Goal: Learn about a topic

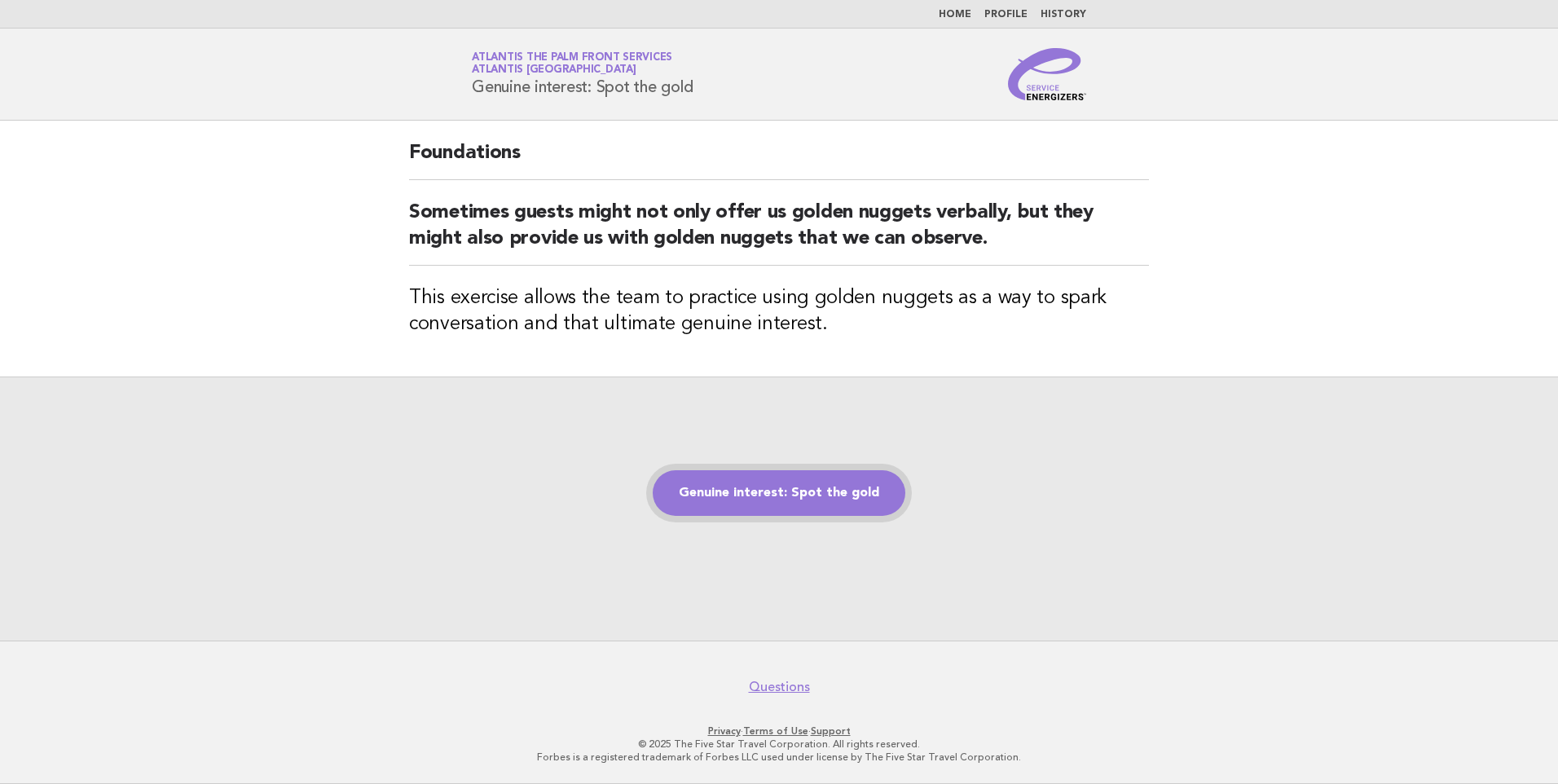
click at [785, 507] on link "Genuine interest: Spot the gold" at bounding box center [779, 492] width 252 height 46
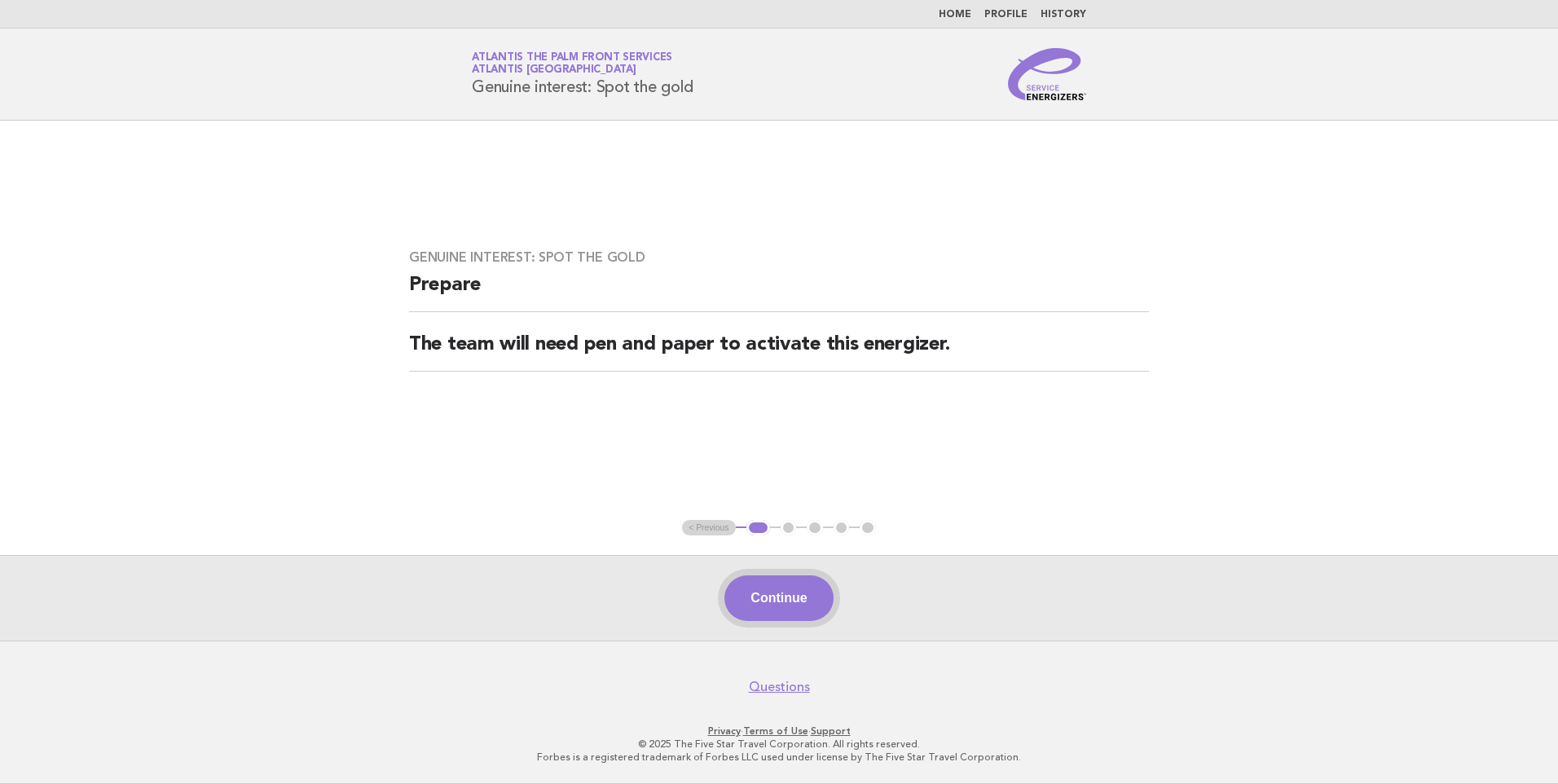
click at [794, 603] on button "Continue" at bounding box center [779, 597] width 109 height 46
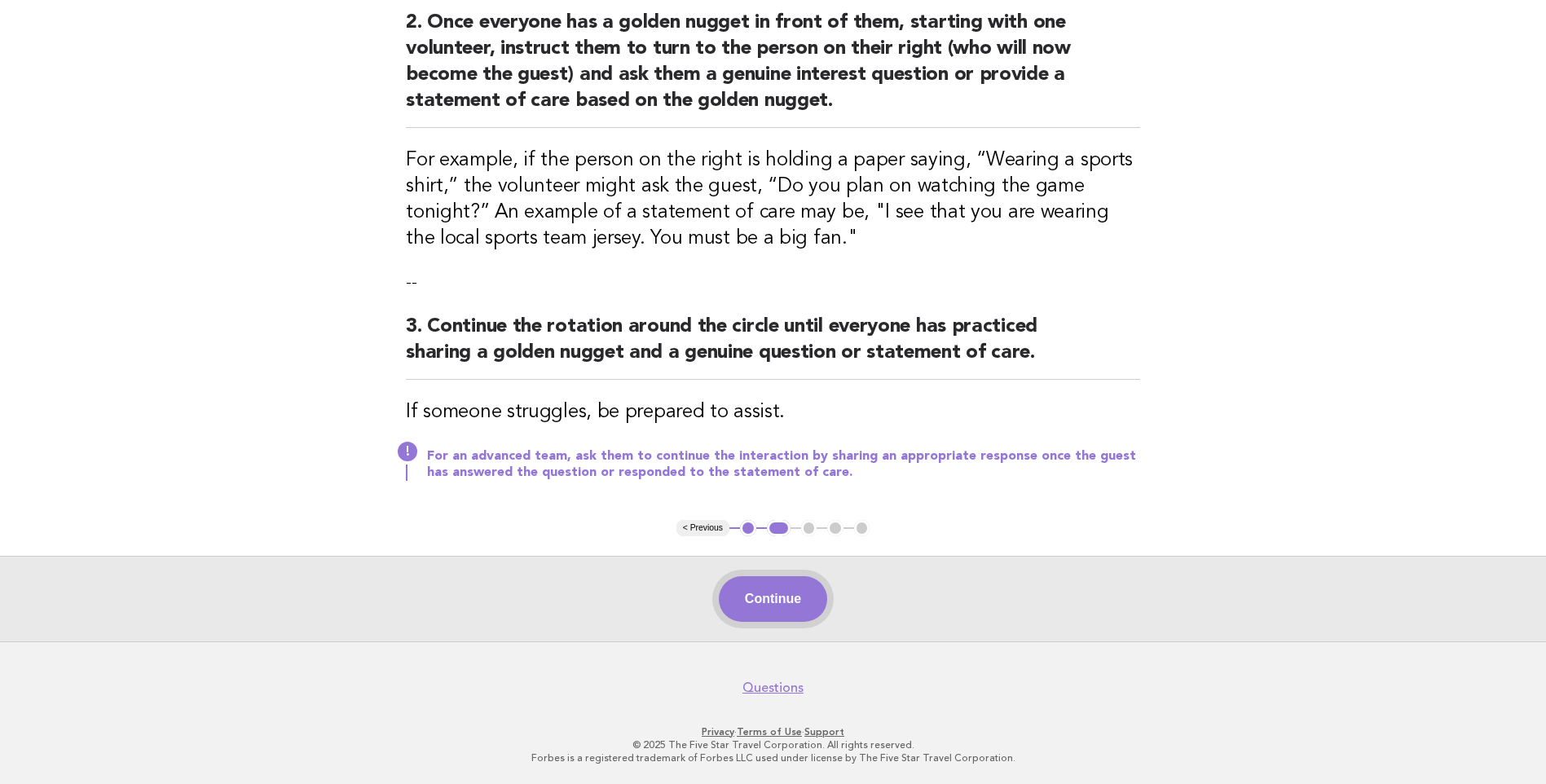
click at [780, 584] on button "Continue" at bounding box center [773, 598] width 109 height 46
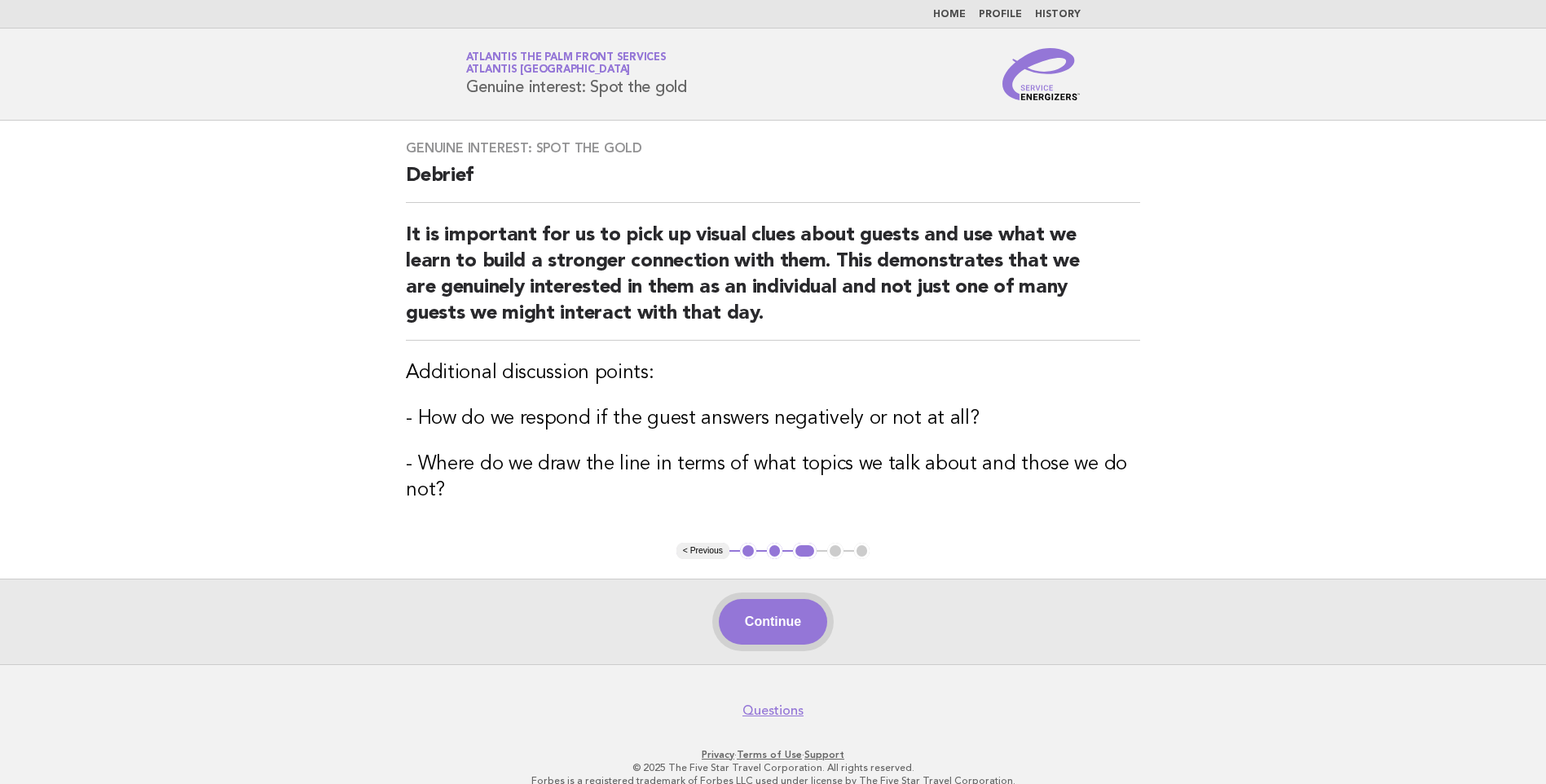
click at [763, 627] on button "Continue" at bounding box center [773, 622] width 109 height 46
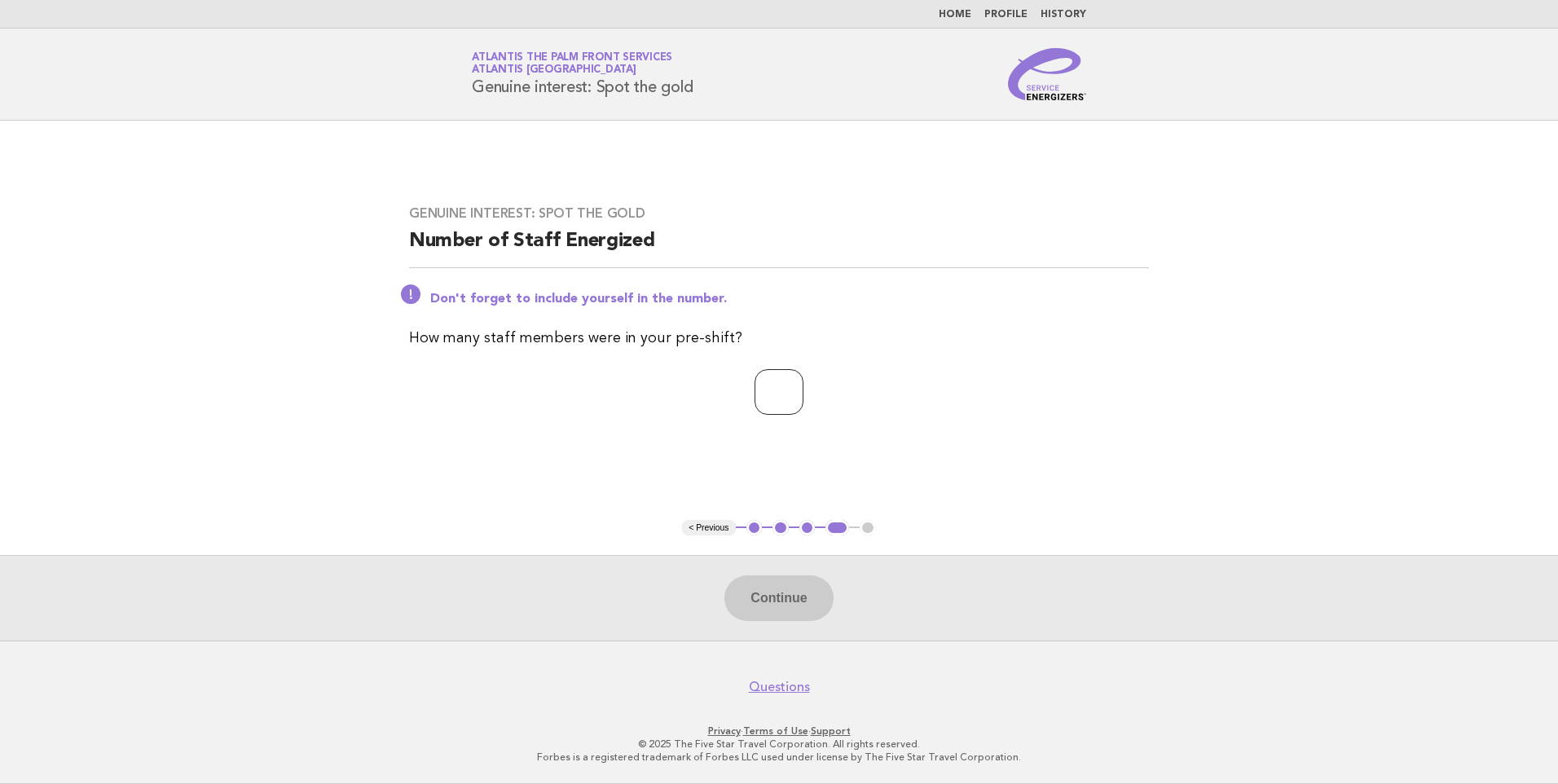
click at [754, 408] on input "number" at bounding box center [779, 392] width 49 height 46
type input "*"
click at [777, 592] on button "Continue" at bounding box center [779, 597] width 109 height 46
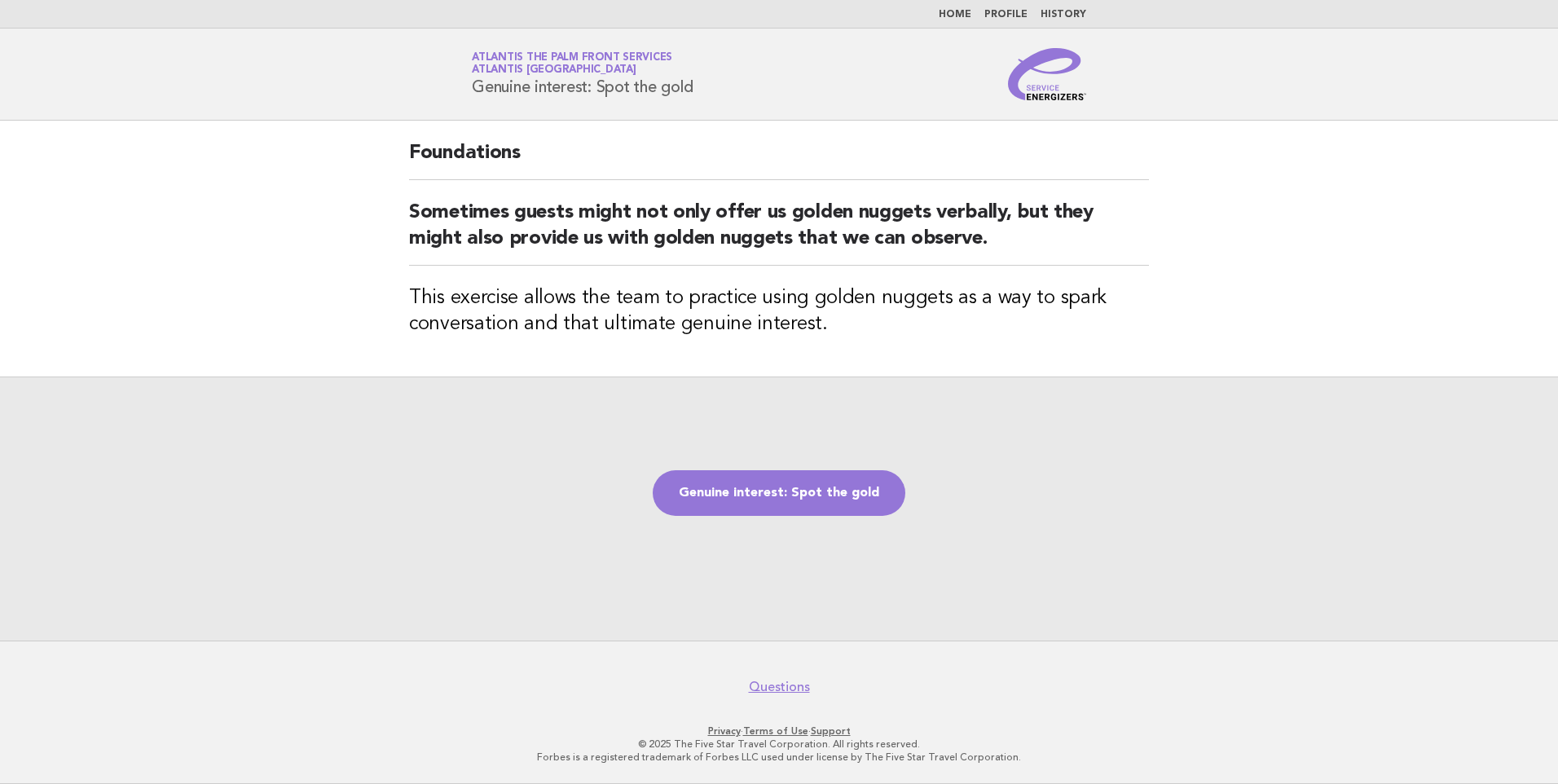
click at [793, 520] on div "Genuine interest: Spot the gold" at bounding box center [779, 507] width 1558 height 264
click at [802, 504] on link "Genuine interest: Spot the gold" at bounding box center [779, 492] width 252 height 46
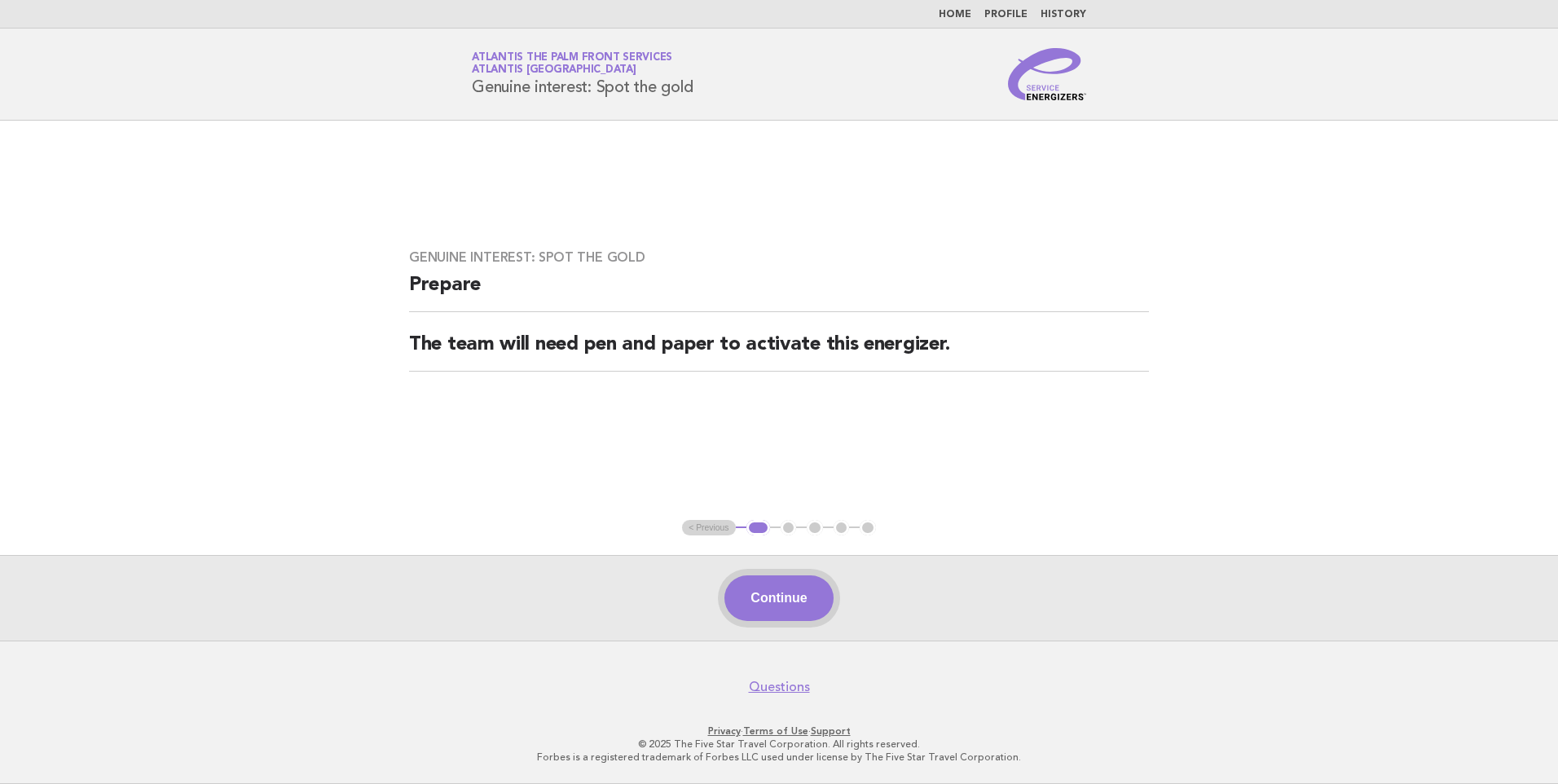
click at [775, 611] on button "Continue" at bounding box center [779, 597] width 109 height 46
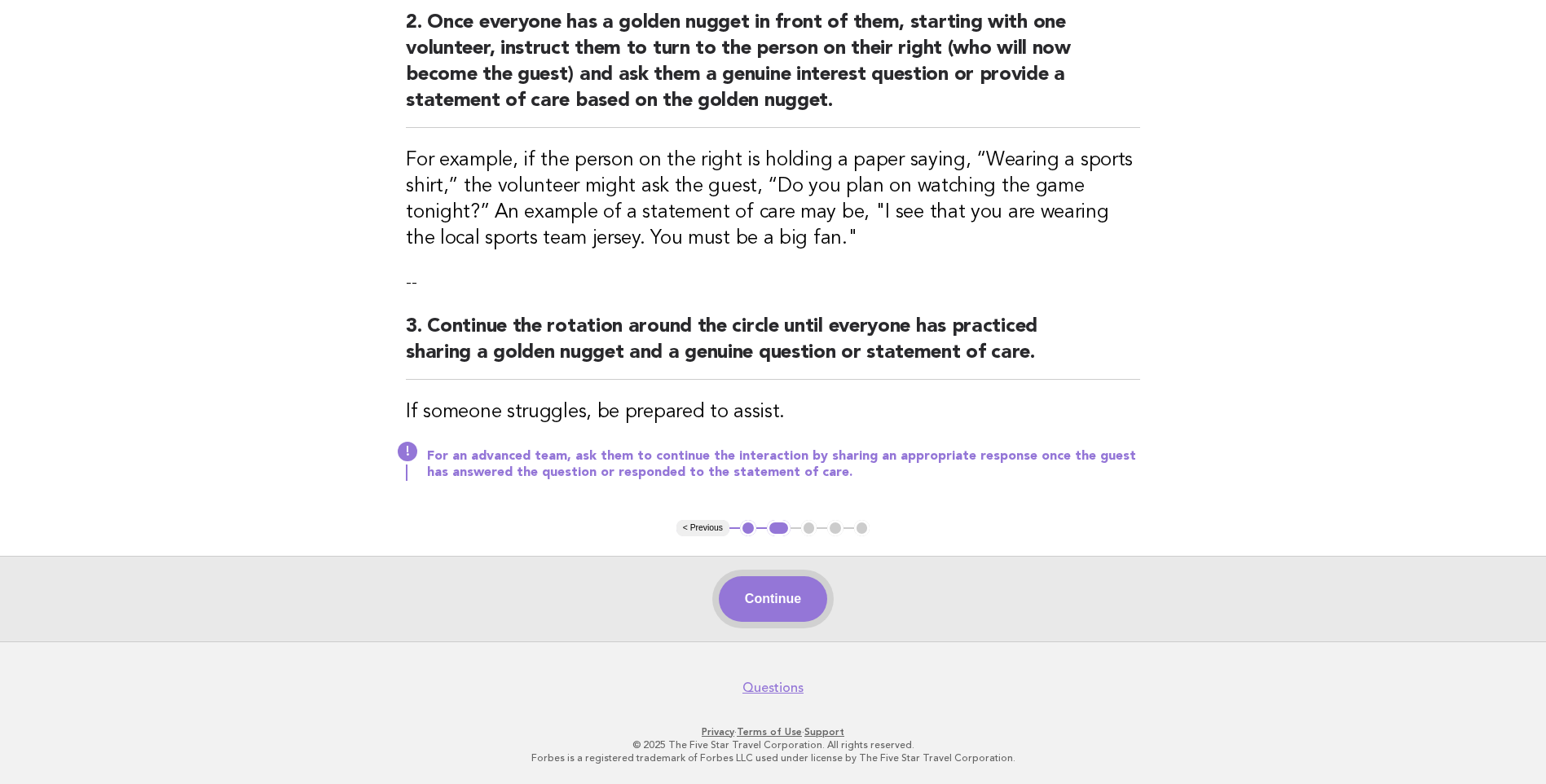
click at [760, 598] on button "Continue" at bounding box center [773, 598] width 109 height 46
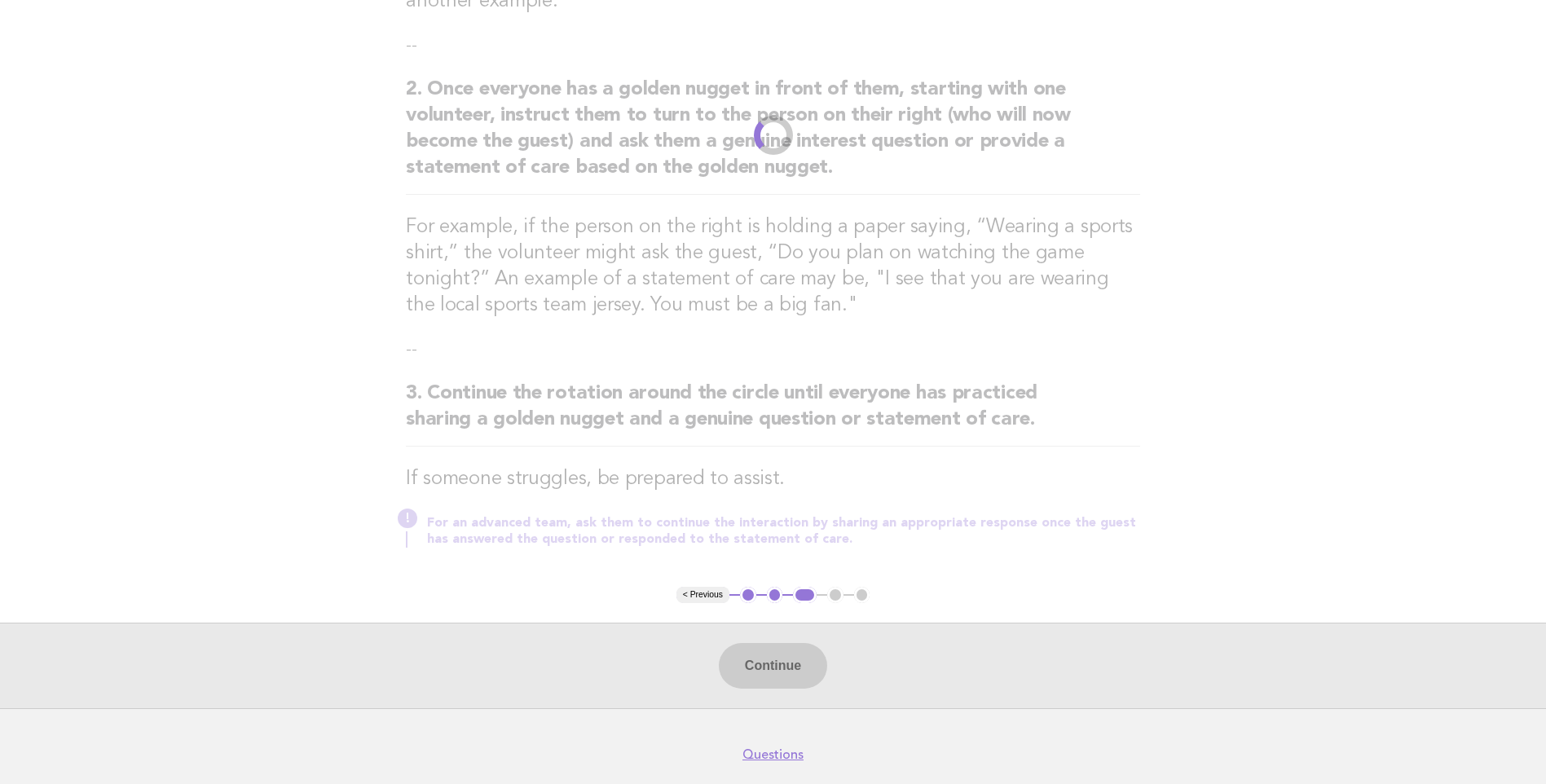
scroll to position [23, 0]
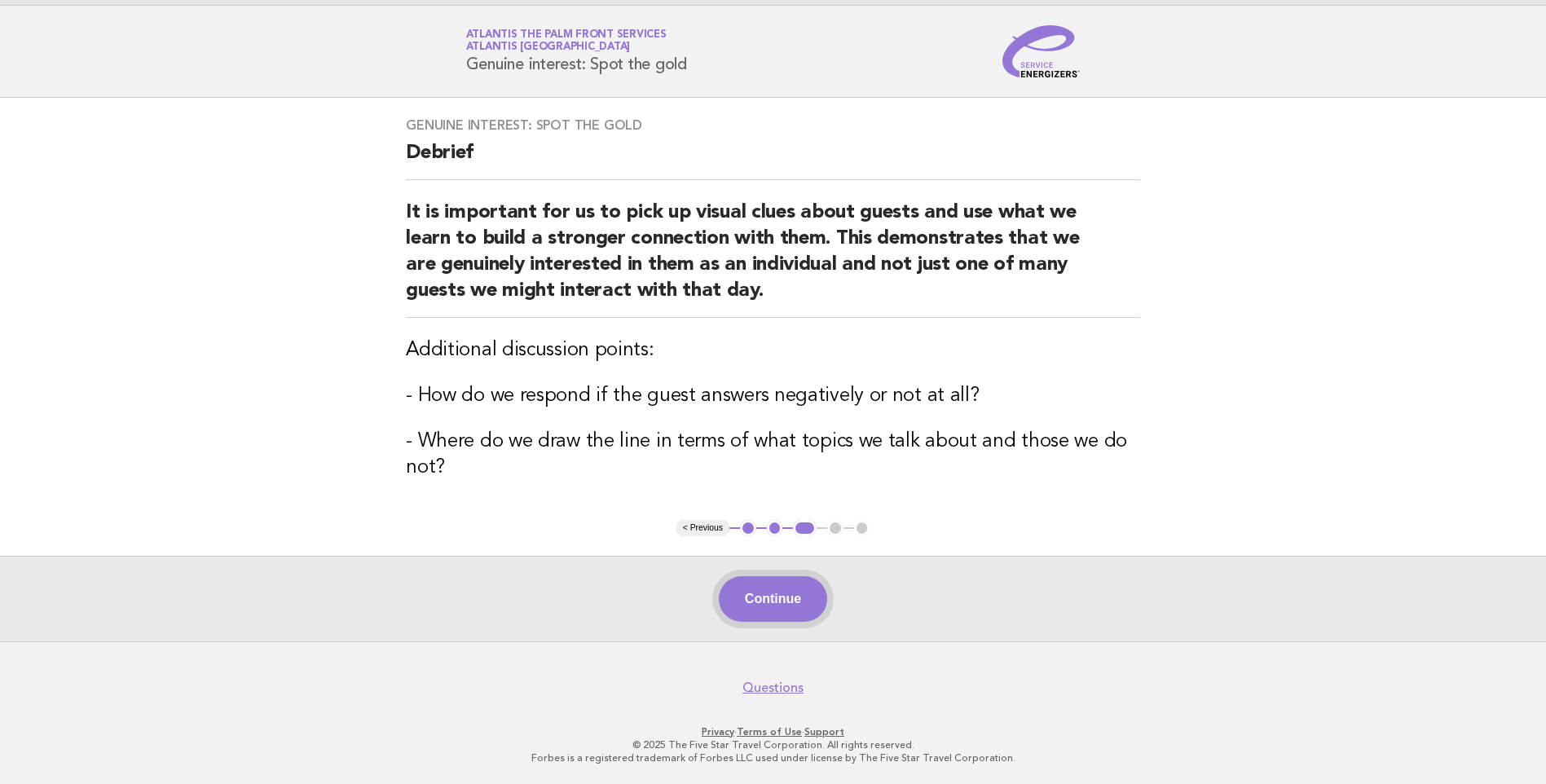
click at [780, 606] on button "Continue" at bounding box center [773, 598] width 109 height 46
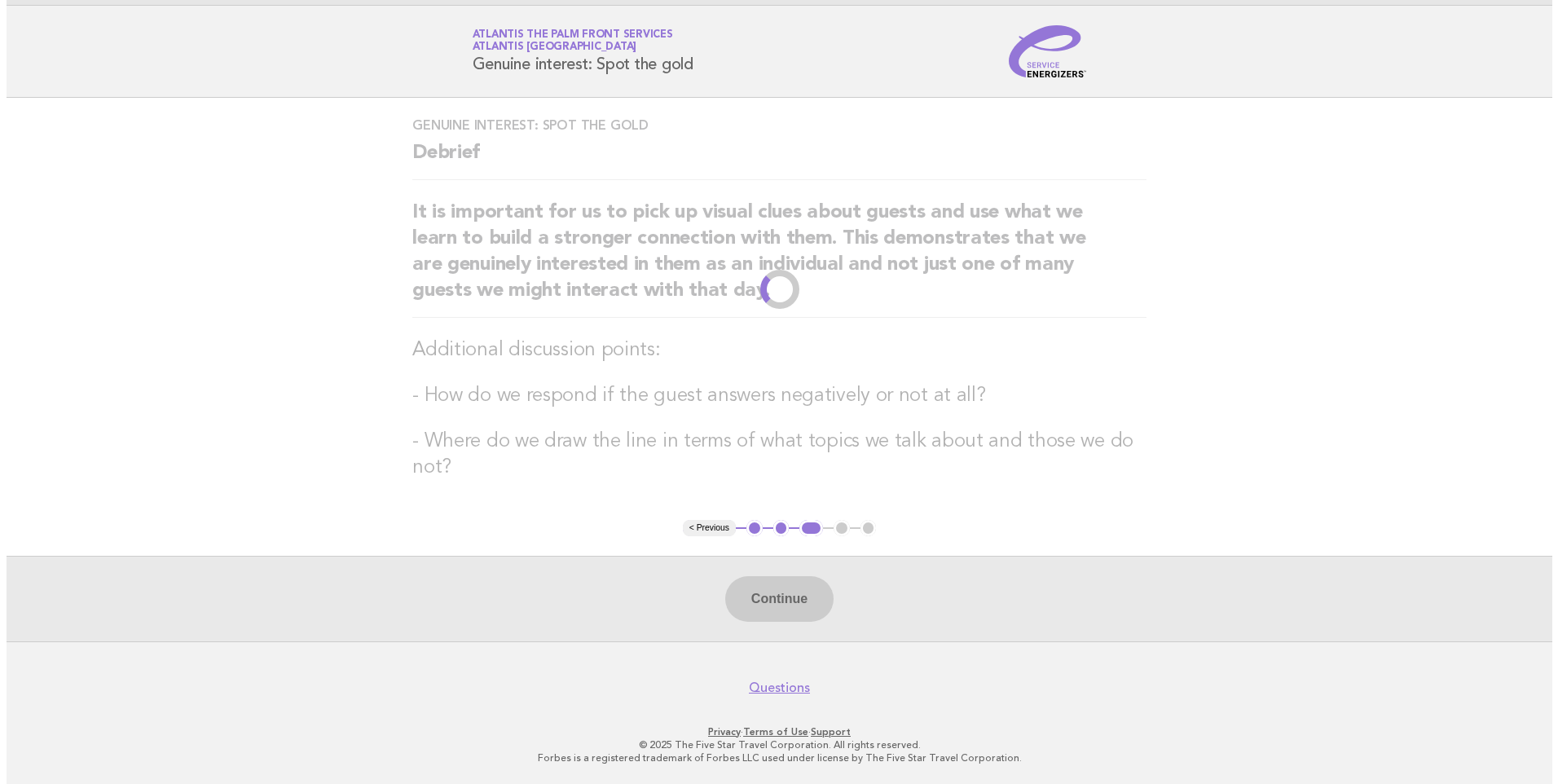
scroll to position [0, 0]
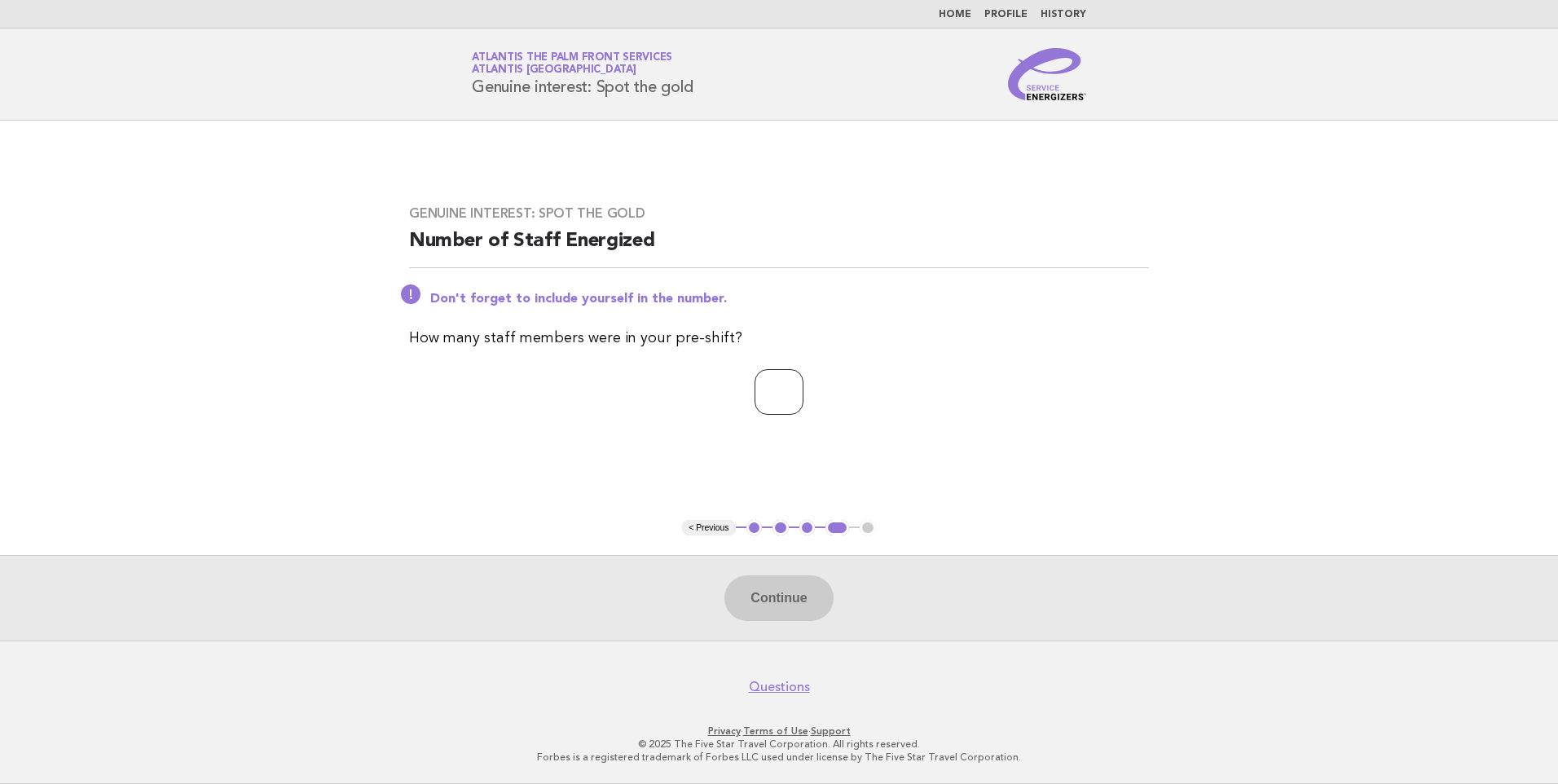
click at [754, 380] on input "number" at bounding box center [779, 392] width 49 height 46
type input "*"
click at [791, 601] on button "Continue" at bounding box center [779, 597] width 109 height 46
